Goal: Find contact information: Find contact information

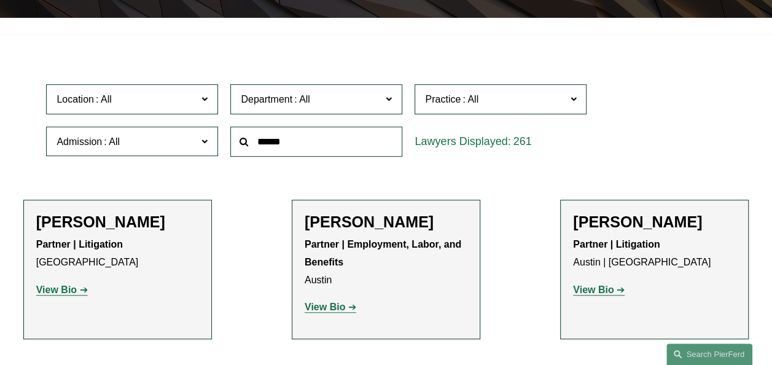
scroll to position [307, 0]
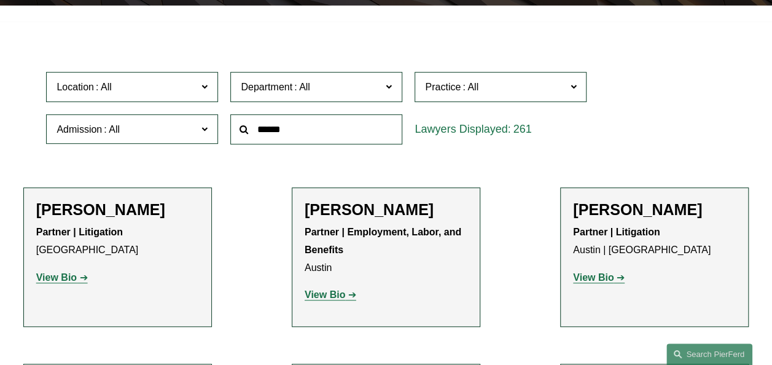
click at [303, 127] on input "text" at bounding box center [316, 129] width 172 height 30
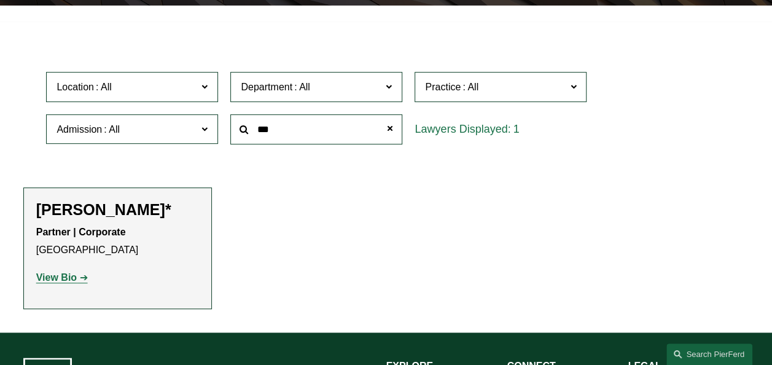
type input "***"
drag, startPoint x: 136, startPoint y: 206, endPoint x: 144, endPoint y: 211, distance: 9.4
click at [144, 211] on h2 "[PERSON_NAME]*" at bounding box center [117, 209] width 163 height 18
click at [58, 279] on strong "View Bio" at bounding box center [56, 277] width 41 height 10
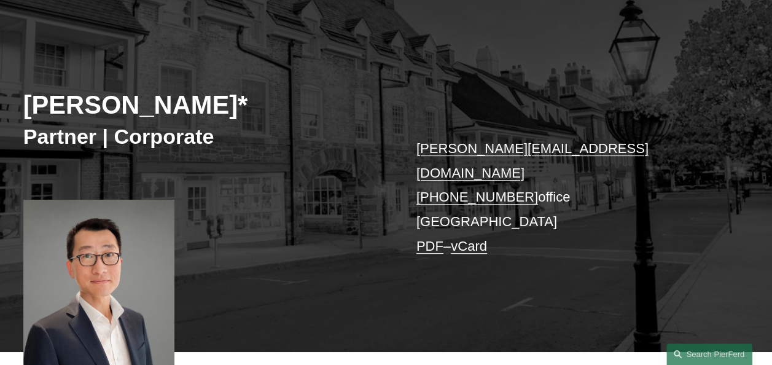
scroll to position [348, 0]
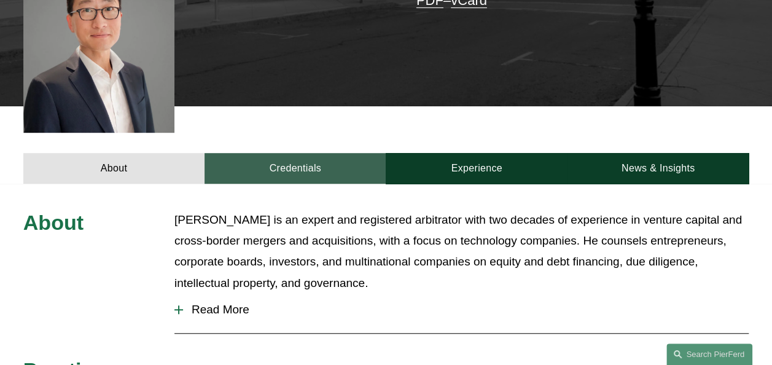
click at [284, 161] on link "Credentials" at bounding box center [295, 168] width 181 height 31
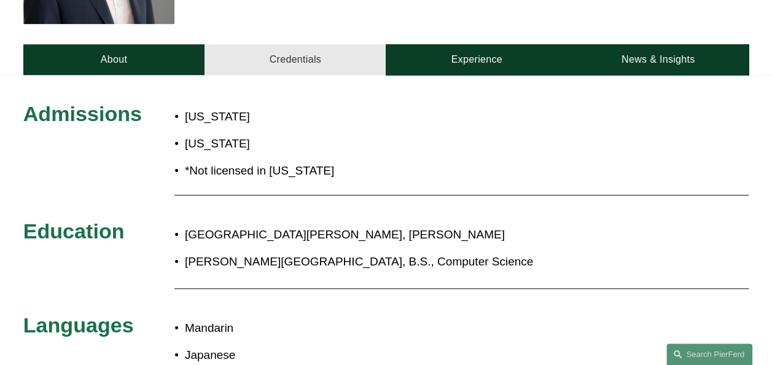
scroll to position [471, 0]
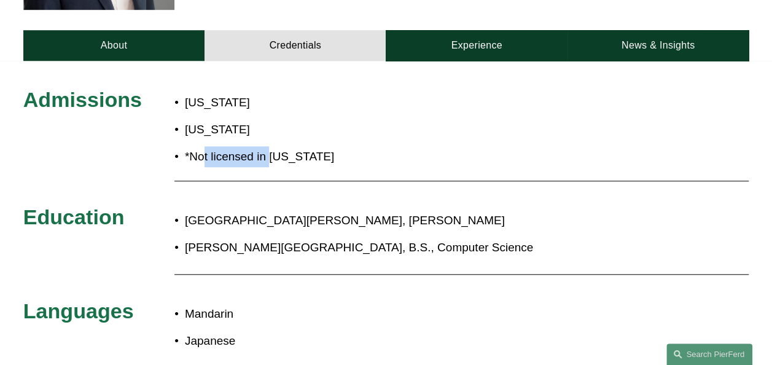
drag, startPoint x: 205, startPoint y: 135, endPoint x: 273, endPoint y: 150, distance: 69.8
click at [273, 150] on div "California District of Columbia *Not licensed in New Jersey" at bounding box center [311, 130] width 272 height 87
click at [353, 146] on p "*Not licensed in New Jersey" at bounding box center [316, 156] width 262 height 21
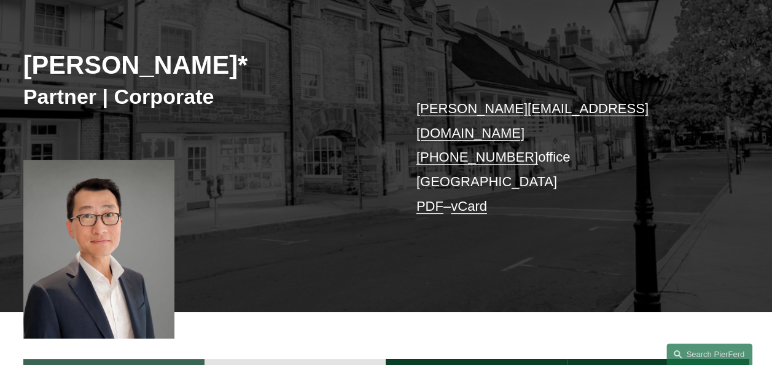
scroll to position [102, 0]
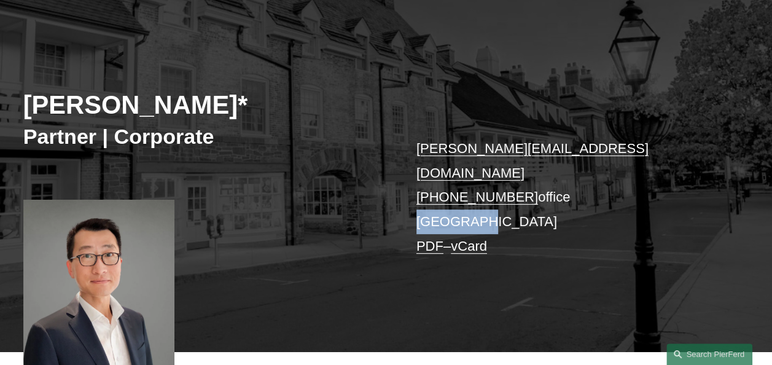
drag, startPoint x: 413, startPoint y: 197, endPoint x: 473, endPoint y: 203, distance: 59.9
click at [473, 203] on div "Benjamin Qiu* Partner | Corporate benjamin.qiu@pierferd.com +1.862.398.1412 off…" at bounding box center [386, 189] width 772 height 324
click at [375, 268] on div "Benjamin Qiu* Partner | Corporate benjamin.qiu@pierferd.com +1.862.398.1412 off…" at bounding box center [386, 189] width 772 height 324
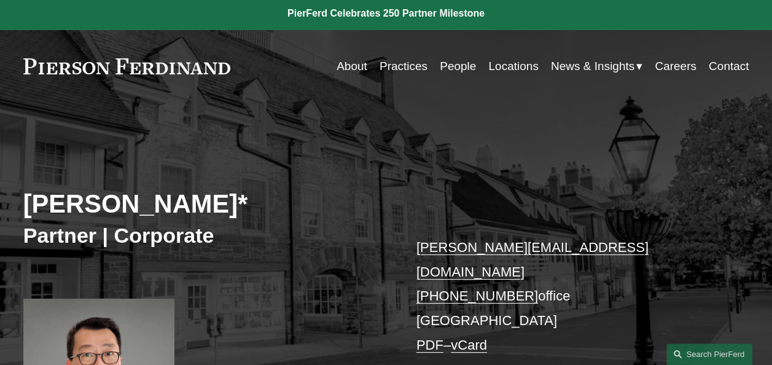
scroll to position [0, 0]
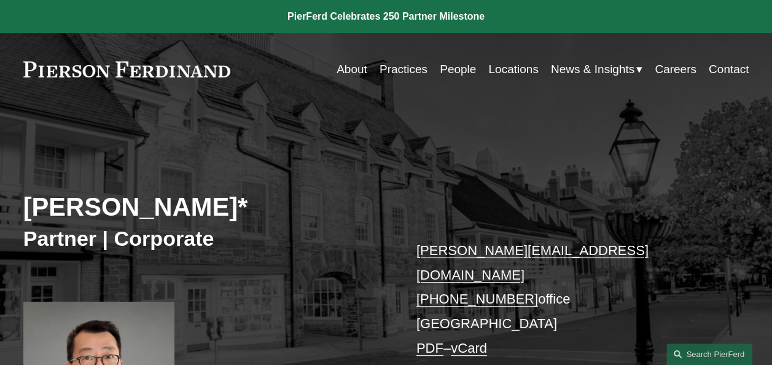
click at [513, 71] on link "Locations" at bounding box center [514, 69] width 50 height 23
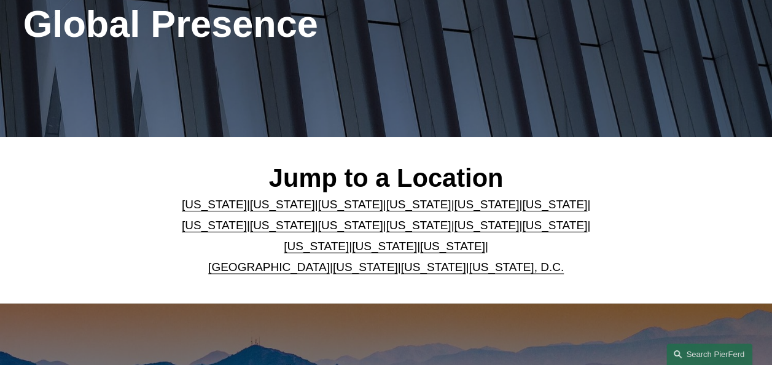
scroll to position [205, 0]
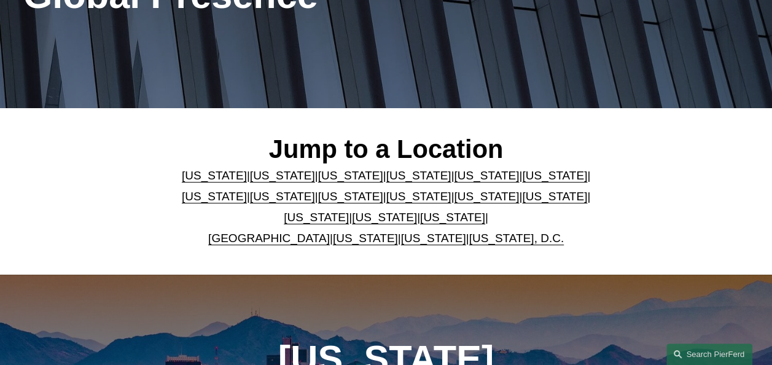
click at [387, 200] on link "[US_STATE]" at bounding box center [419, 196] width 65 height 13
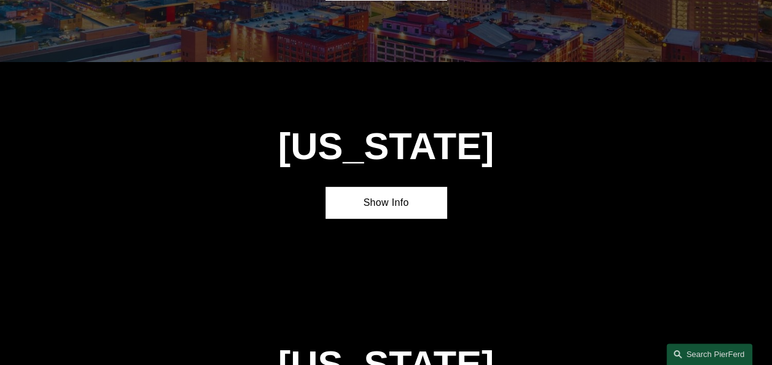
scroll to position [2473, 0]
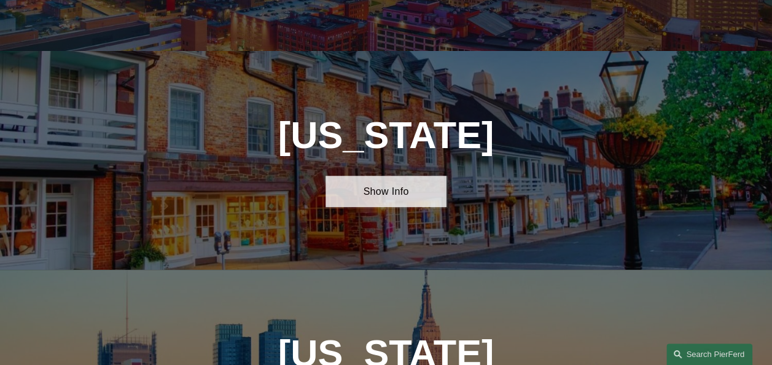
click at [379, 176] on link "Show Info" at bounding box center [386, 191] width 121 height 31
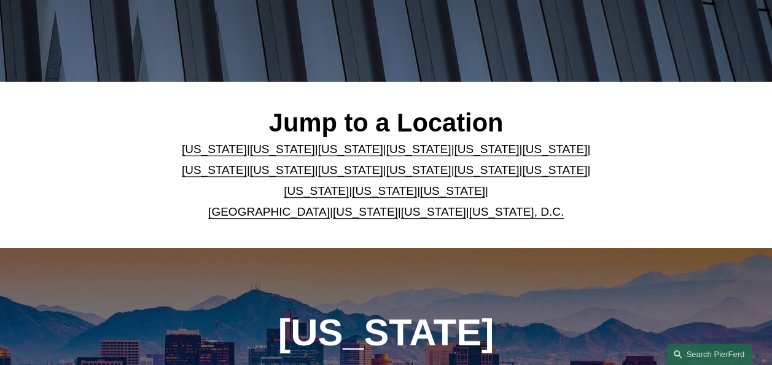
scroll to position [240, 0]
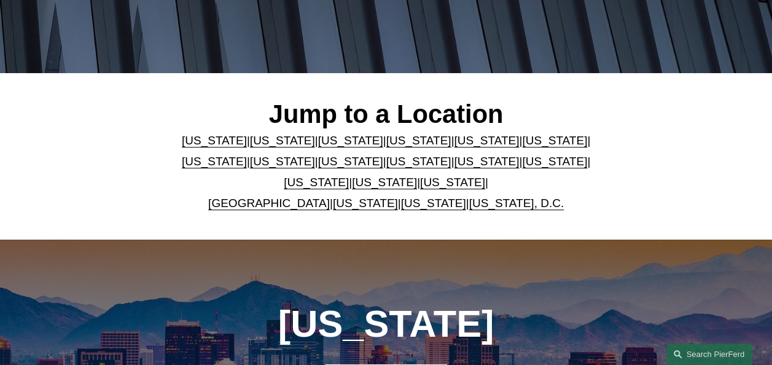
click at [250, 165] on link "[US_STATE]" at bounding box center [282, 161] width 65 height 13
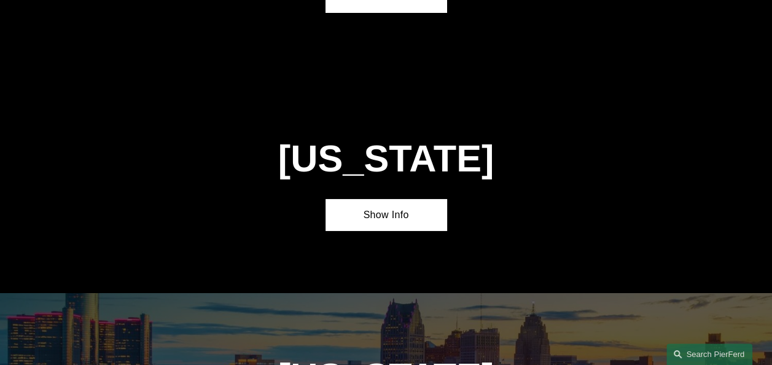
scroll to position [2030, 0]
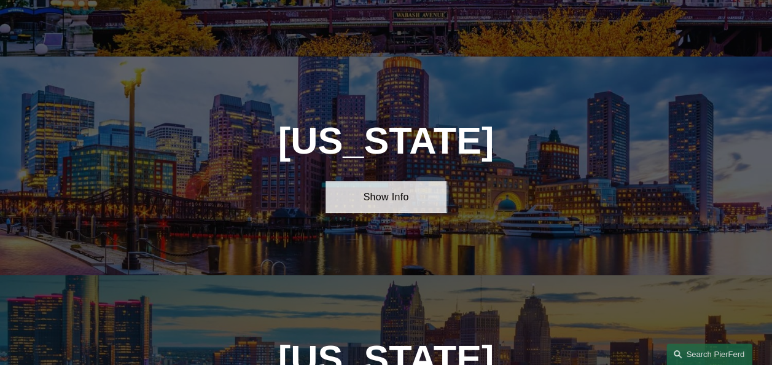
click at [390, 181] on link "Show Info" at bounding box center [386, 196] width 121 height 31
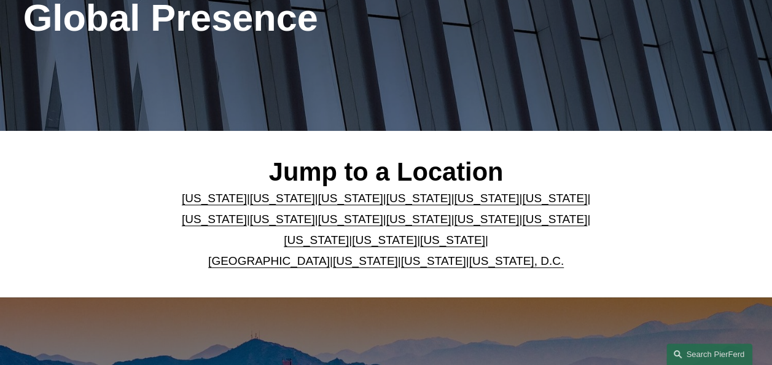
scroll to position [205, 0]
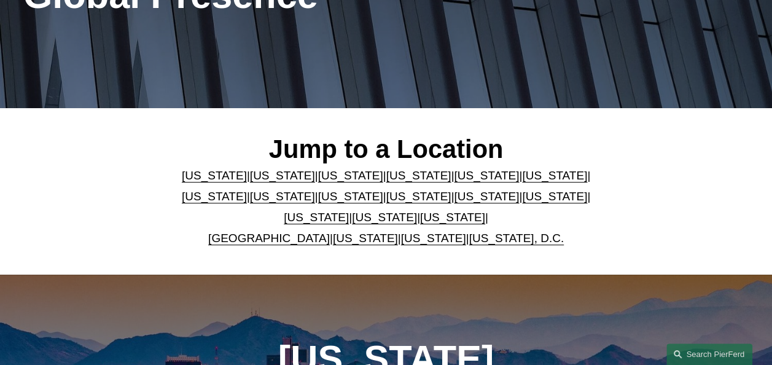
click at [265, 182] on link "[US_STATE]" at bounding box center [282, 175] width 65 height 13
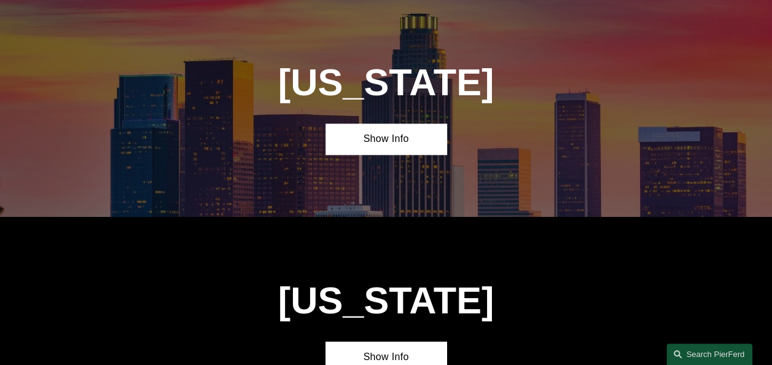
scroll to position [704, 0]
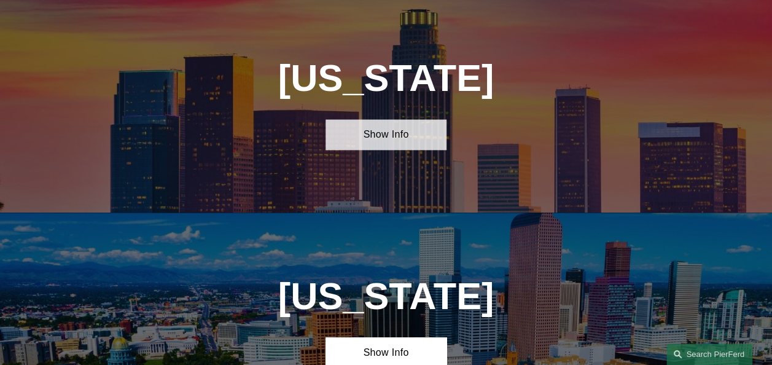
click at [392, 144] on link "Show Info" at bounding box center [386, 134] width 121 height 31
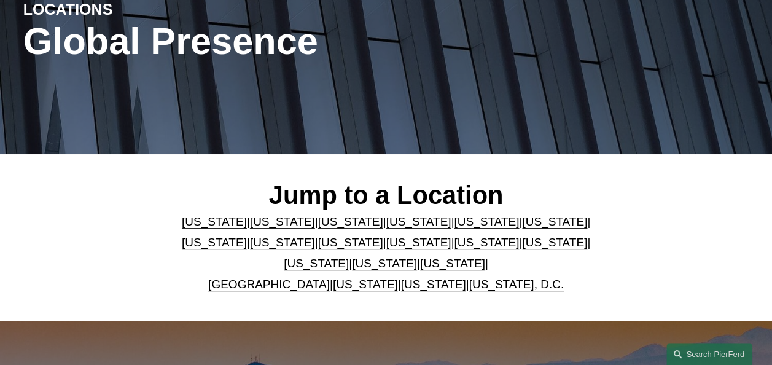
scroll to position [109, 0]
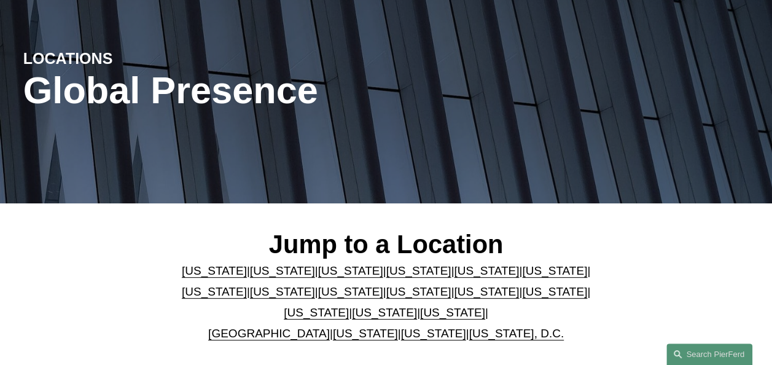
click at [454, 295] on link "[US_STATE]" at bounding box center [486, 291] width 65 height 13
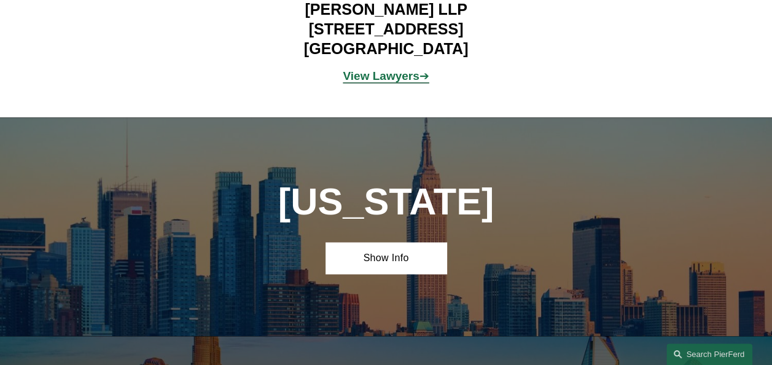
scroll to position [3227, 0]
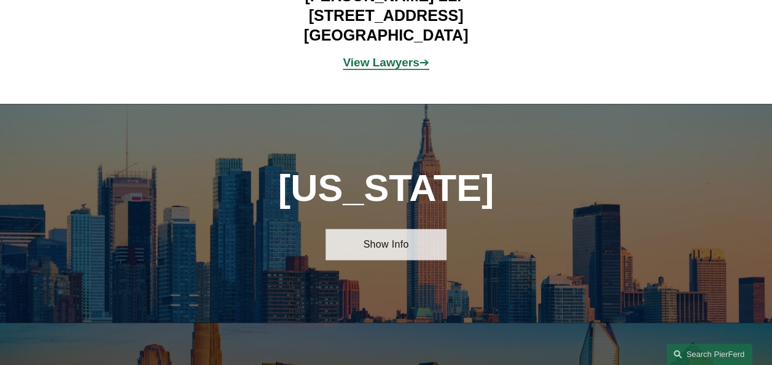
click at [386, 229] on link "Show Info" at bounding box center [386, 244] width 121 height 31
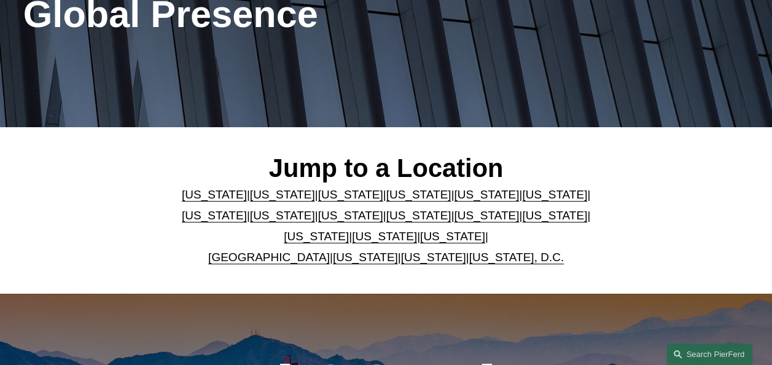
scroll to position [195, 0]
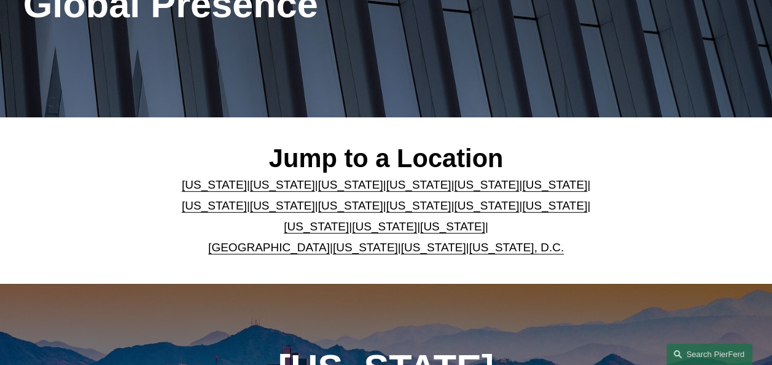
click at [420, 231] on link "[US_STATE]" at bounding box center [452, 226] width 65 height 13
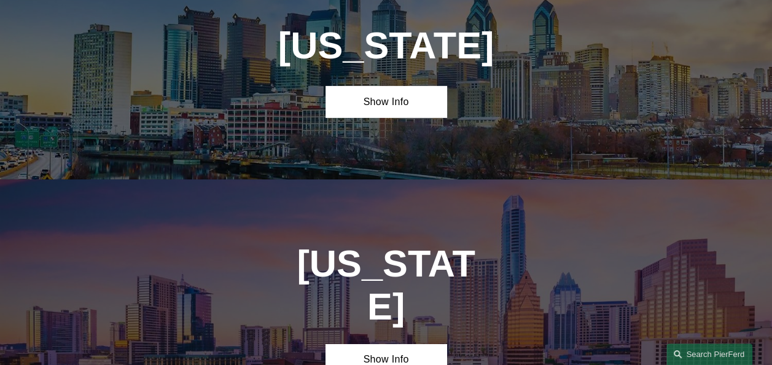
scroll to position [4324, 0]
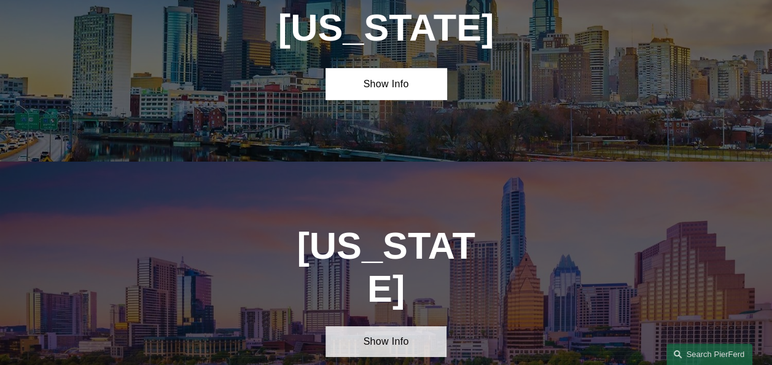
click at [381, 326] on link "Show Info" at bounding box center [386, 341] width 121 height 31
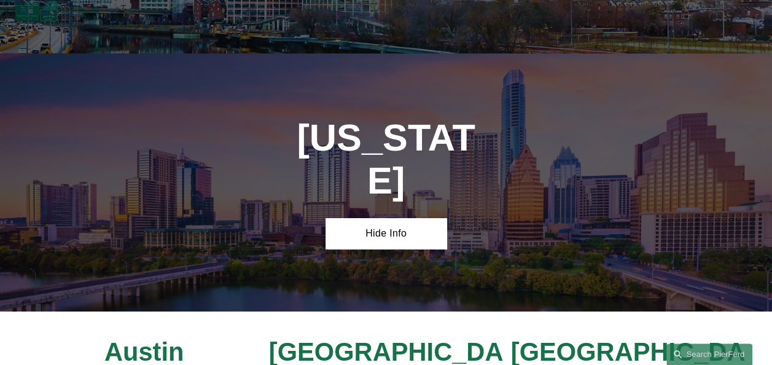
scroll to position [4427, 0]
